Goal: Navigation & Orientation: Find specific page/section

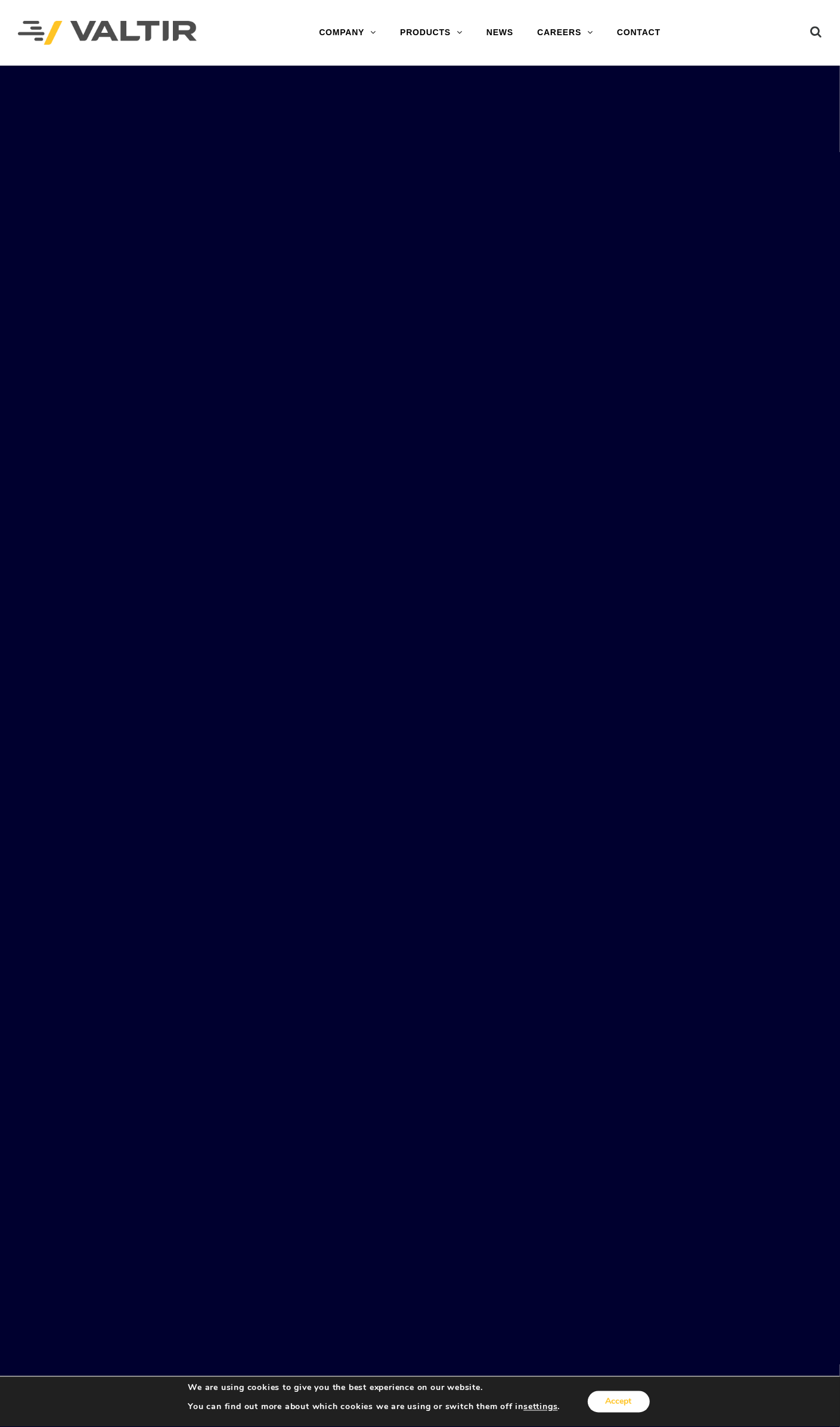
click at [615, 1392] on button "Accept" at bounding box center [619, 1402] width 62 height 21
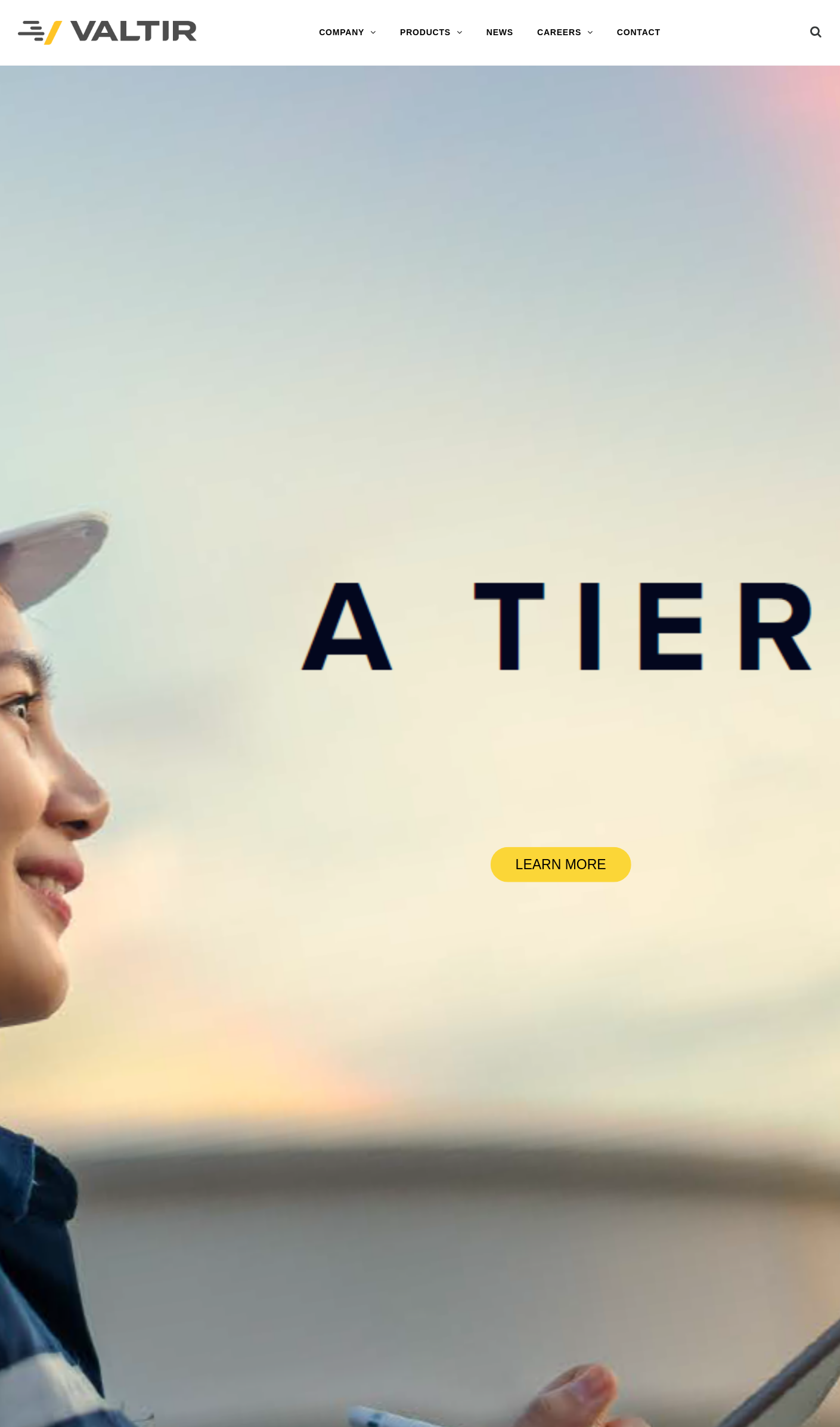
click at [113, 31] on img at bounding box center [107, 33] width 179 height 25
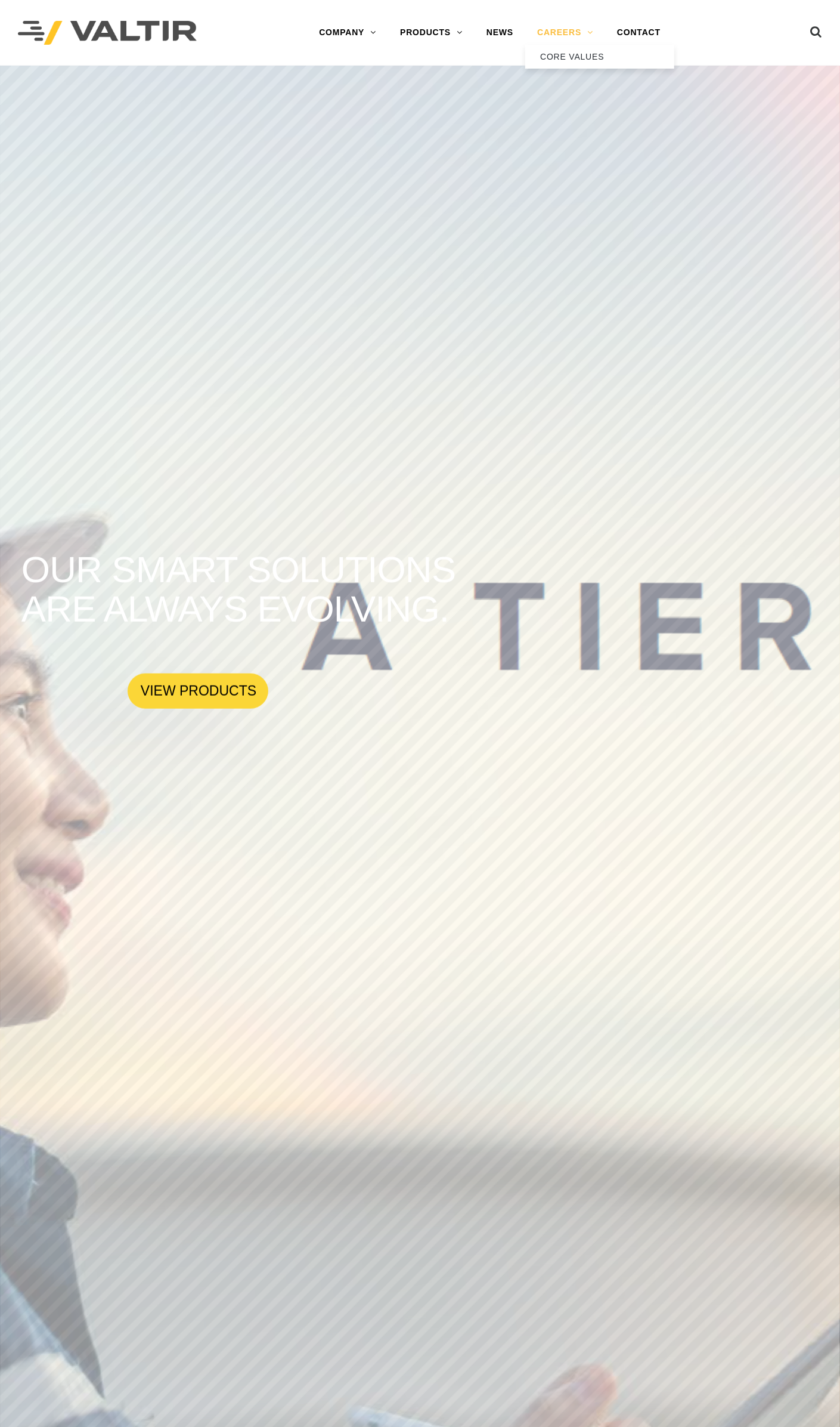
click at [555, 32] on link "CAREERS" at bounding box center [565, 33] width 80 height 24
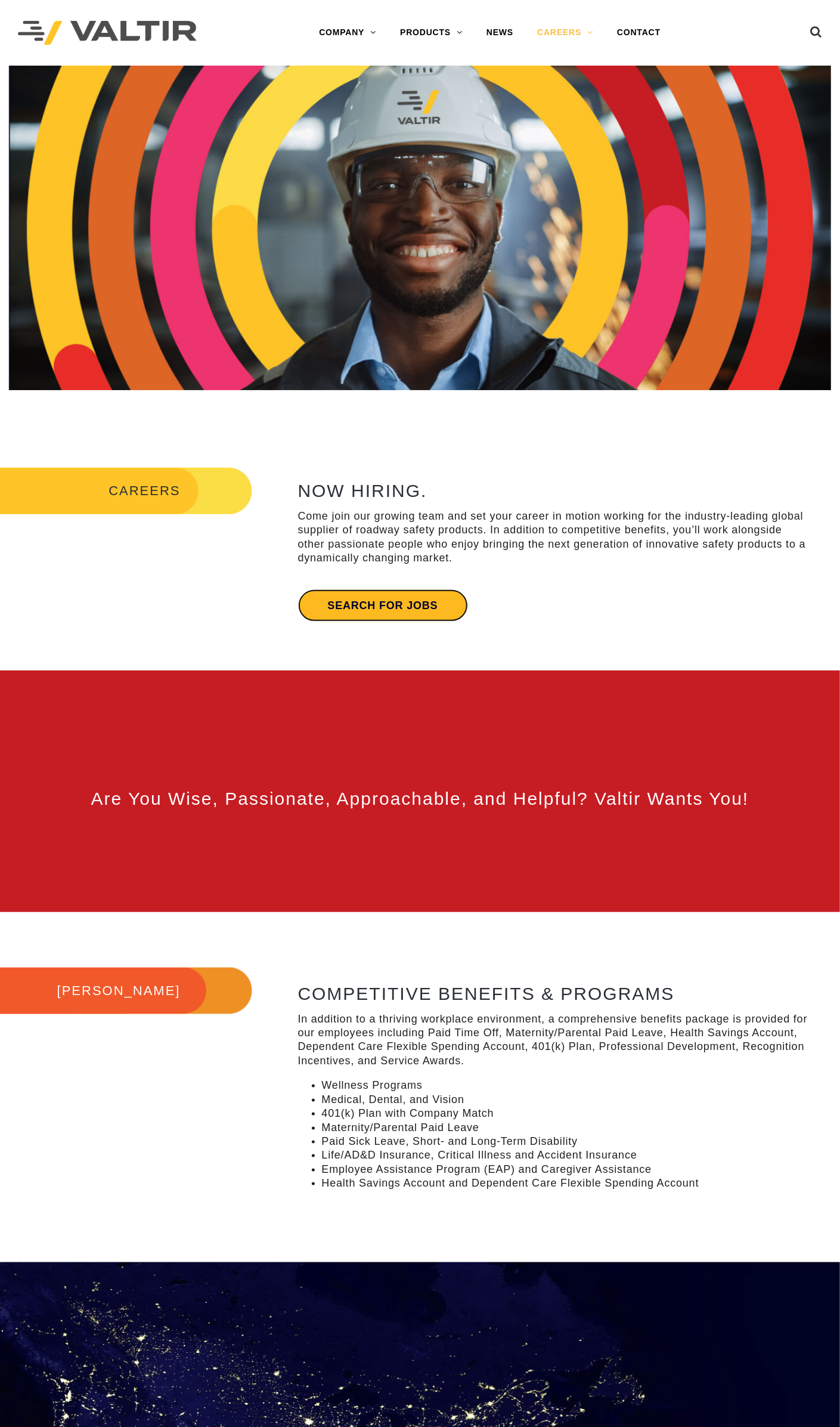
click at [442, 616] on link "Search for jobs" at bounding box center [383, 605] width 170 height 33
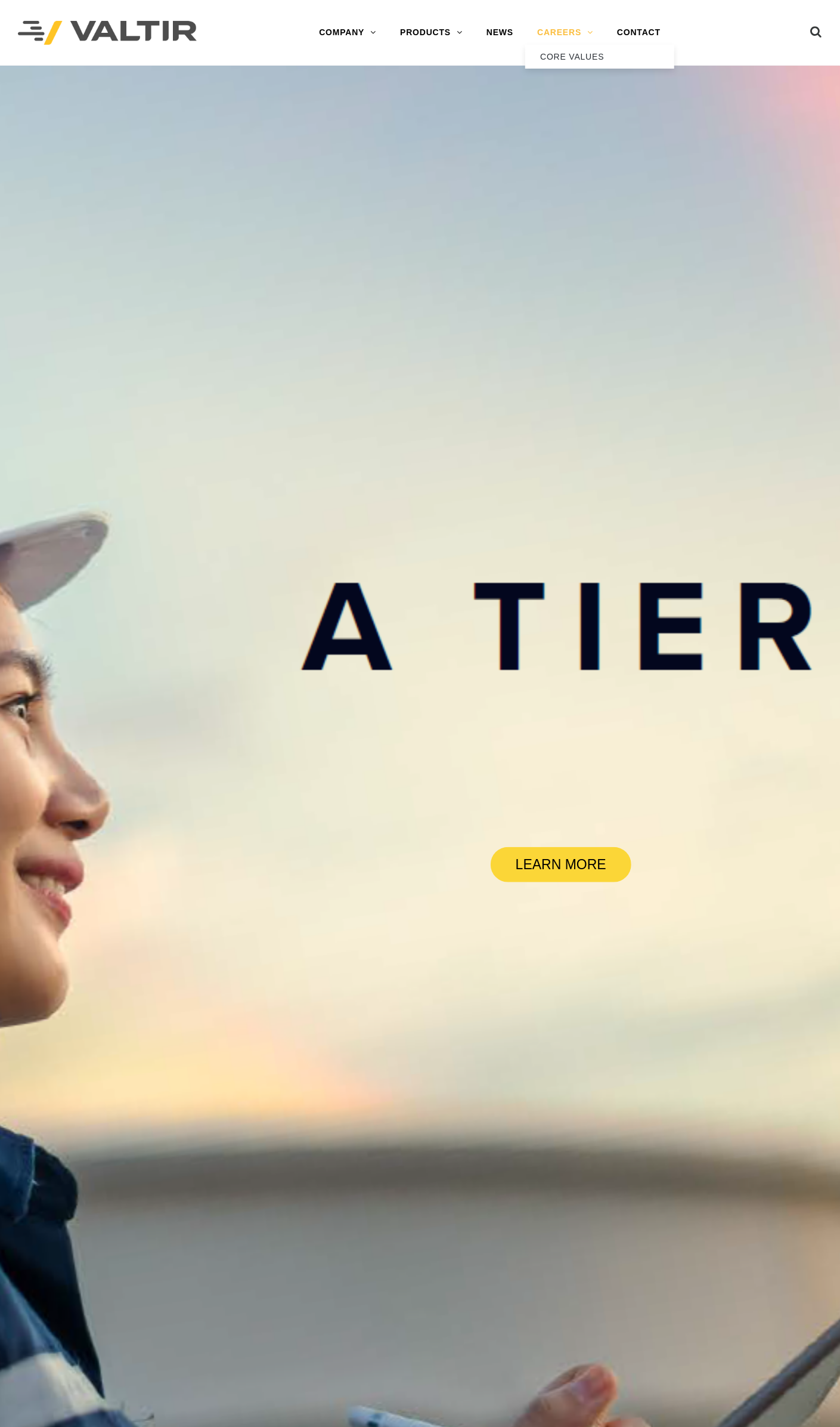
click at [577, 32] on link "CAREERS" at bounding box center [565, 33] width 80 height 24
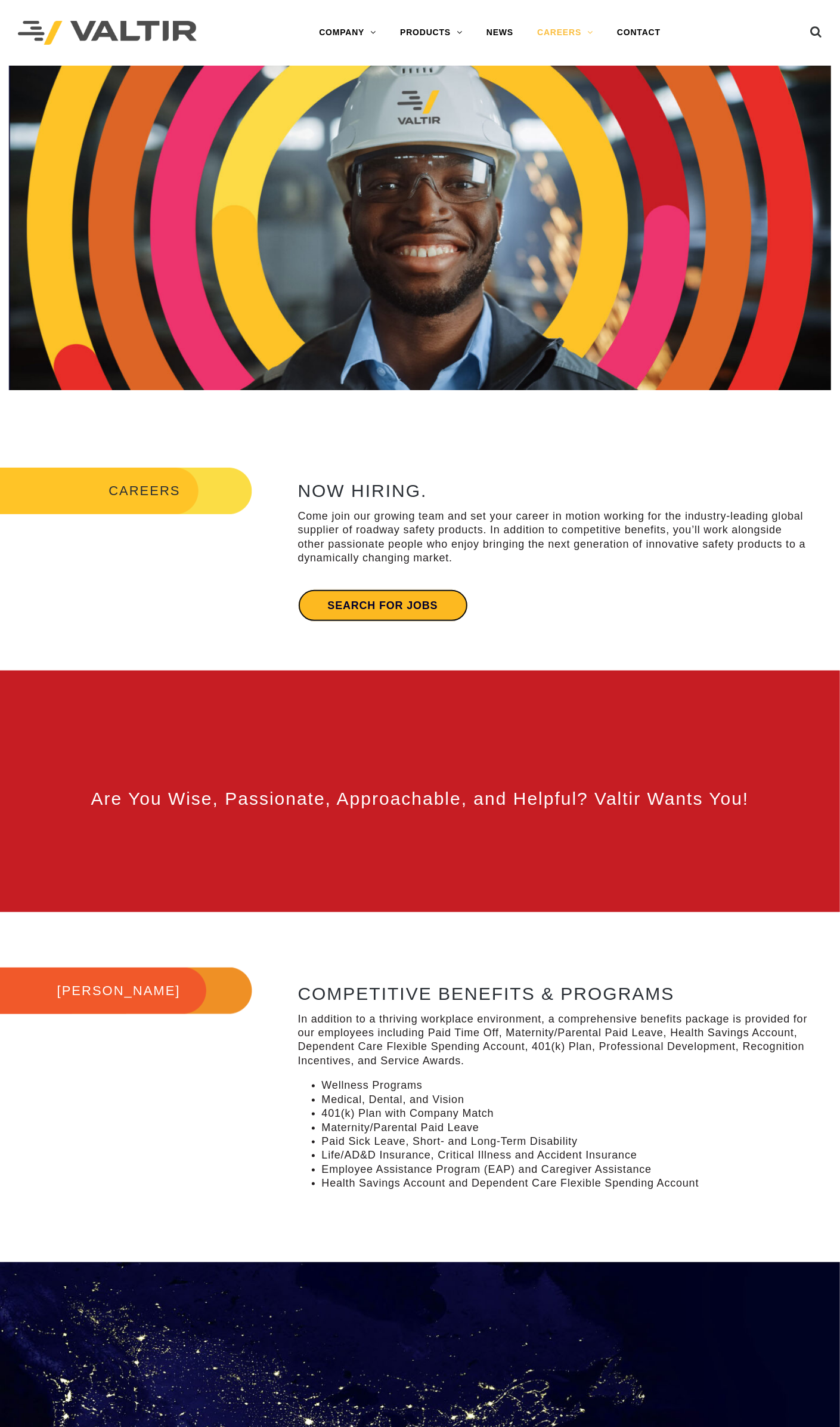
click at [420, 602] on link "Search for jobs" at bounding box center [383, 605] width 170 height 33
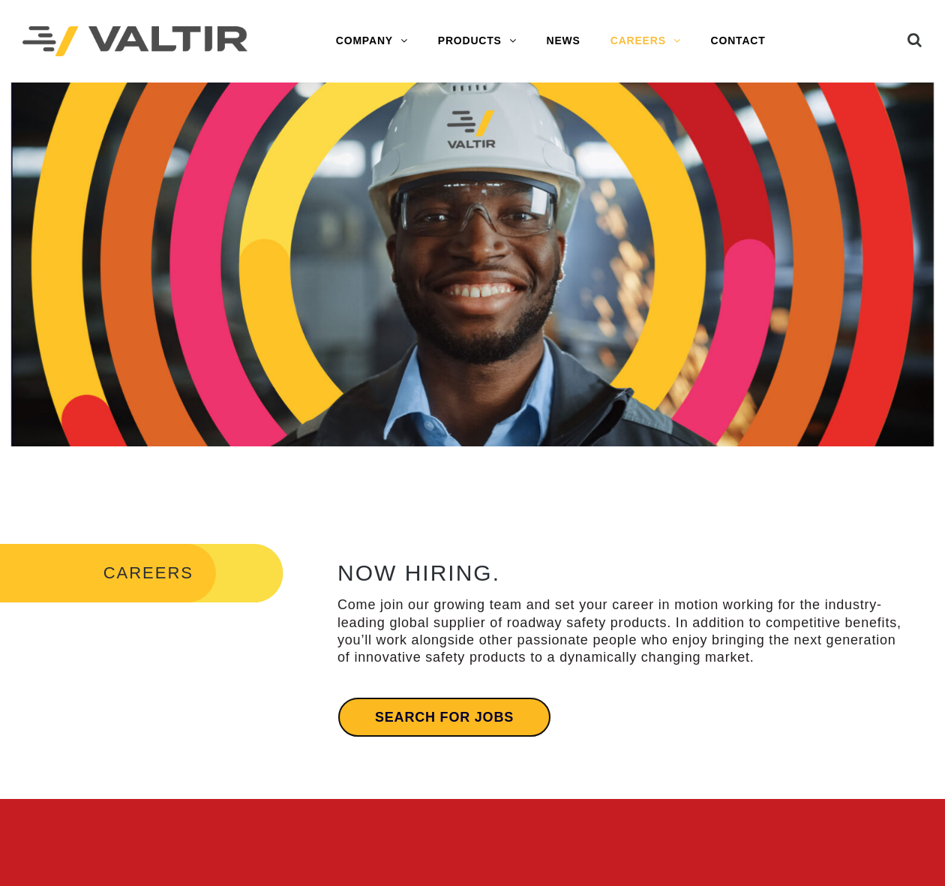
click at [429, 722] on link "Search for jobs" at bounding box center [445, 717] width 214 height 41
